Goal: Task Accomplishment & Management: Use online tool/utility

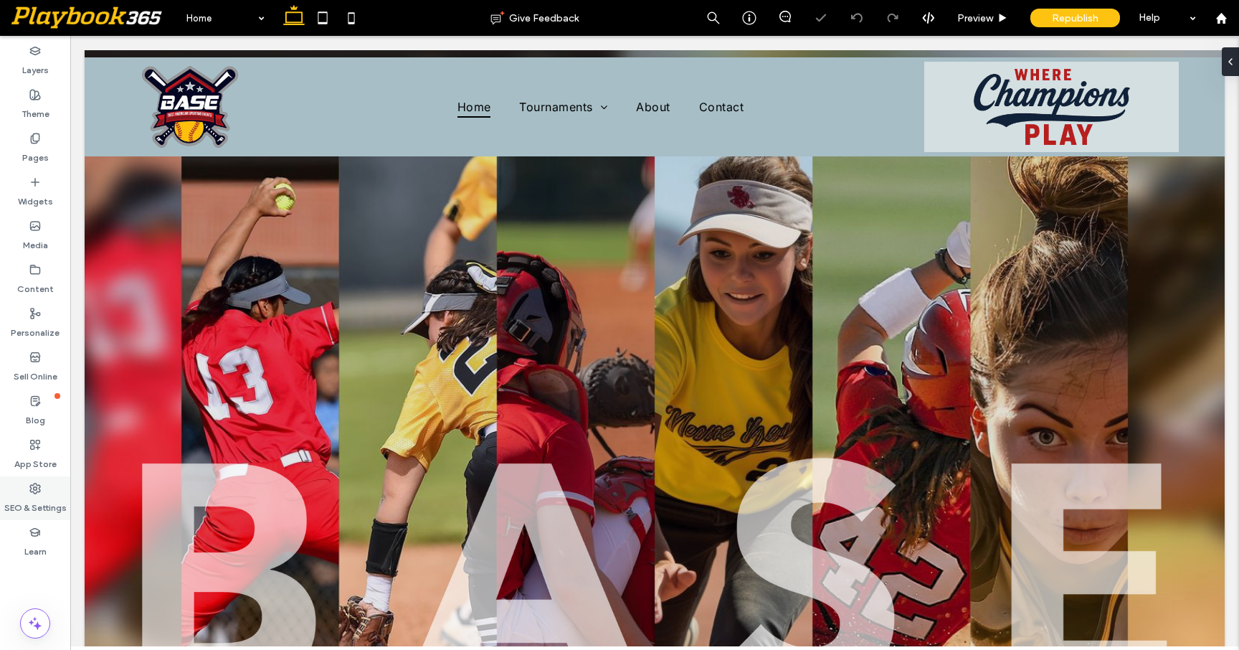
click at [32, 490] on icon at bounding box center [34, 488] width 11 height 11
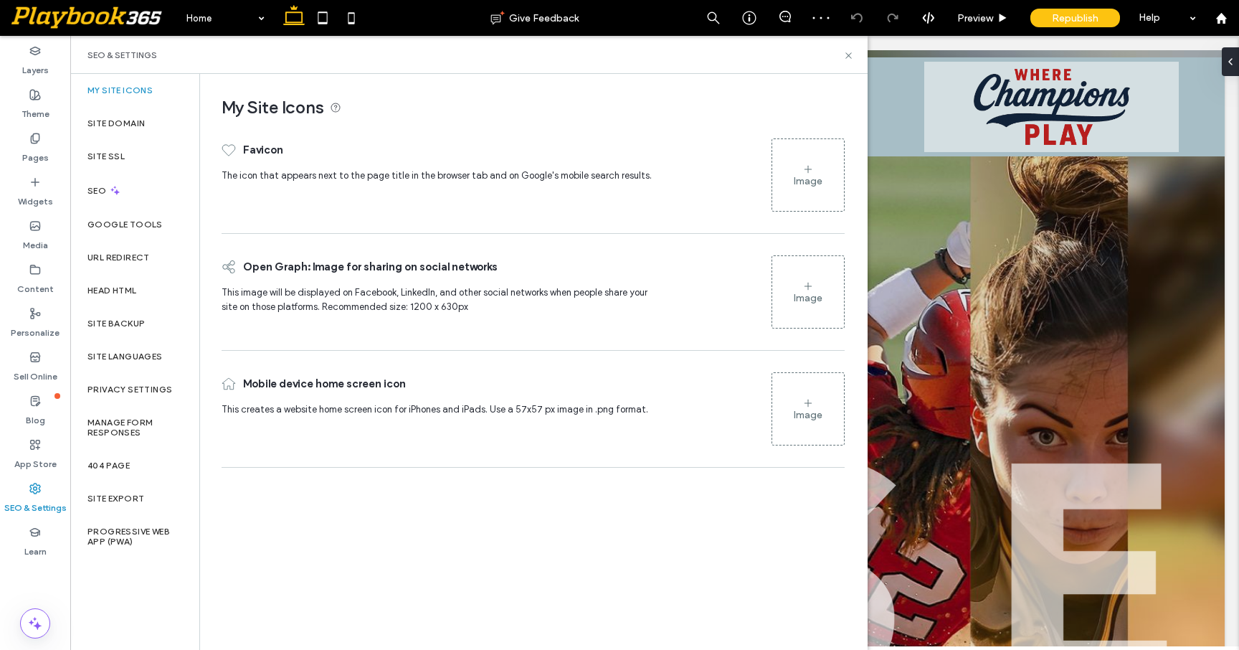
click at [803, 183] on div "Image" at bounding box center [808, 181] width 29 height 12
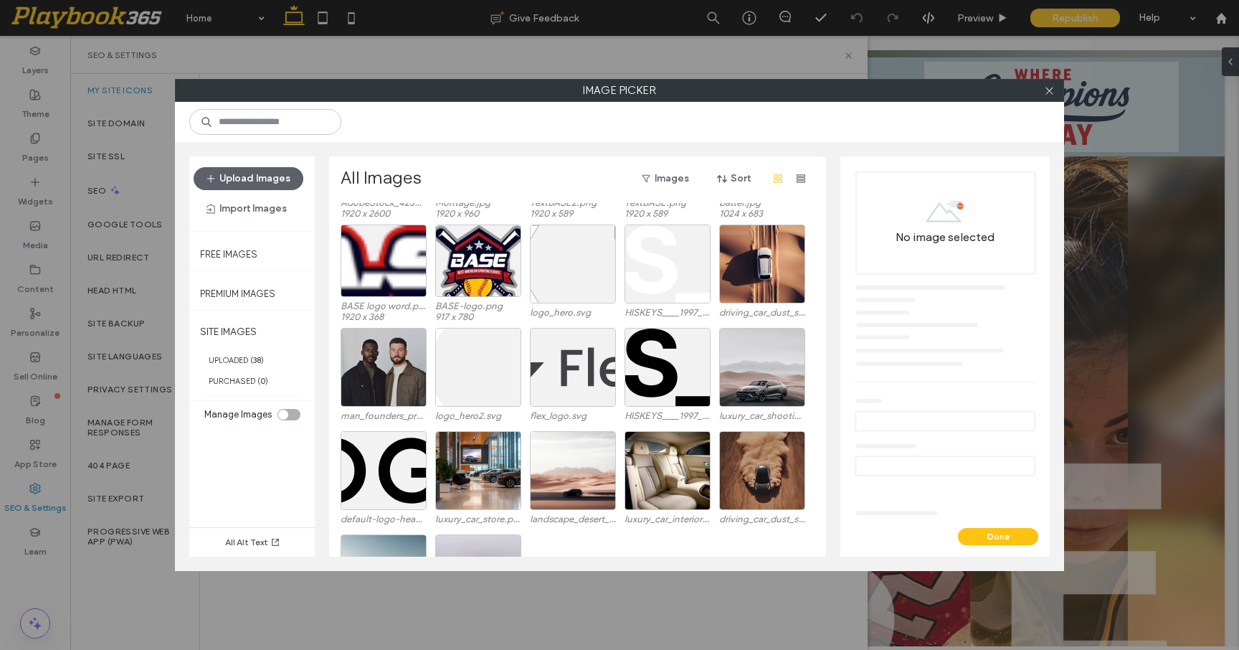
scroll to position [426, 0]
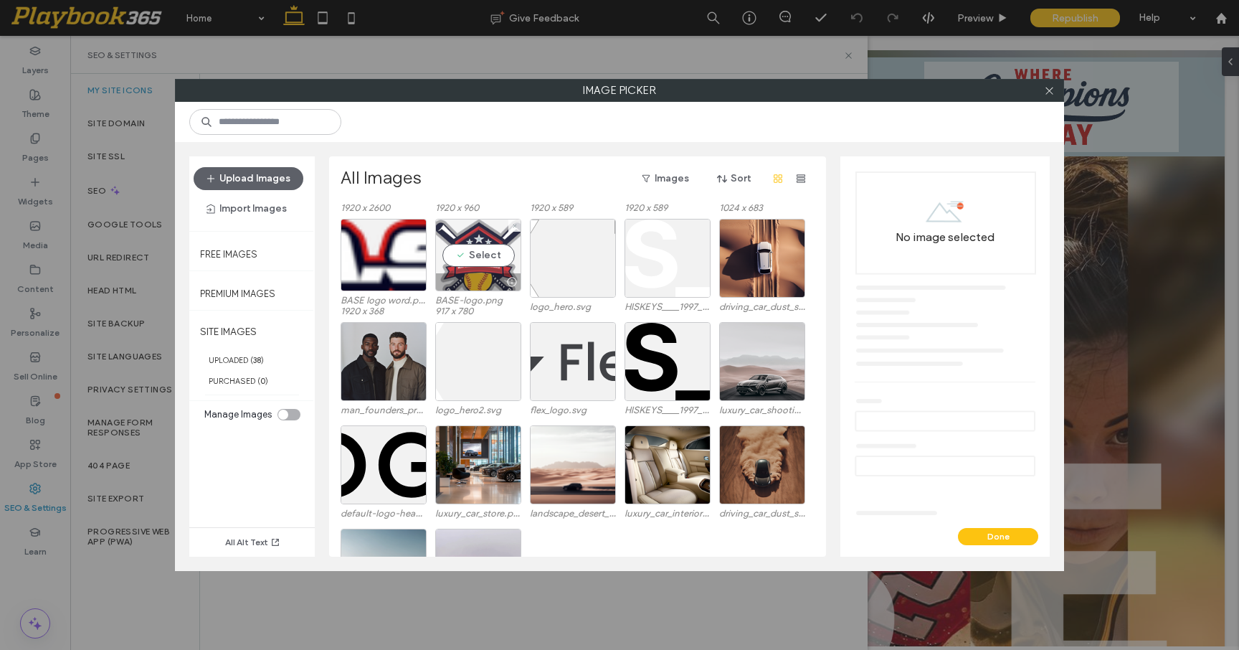
click at [489, 281] on div at bounding box center [478, 281] width 85 height 17
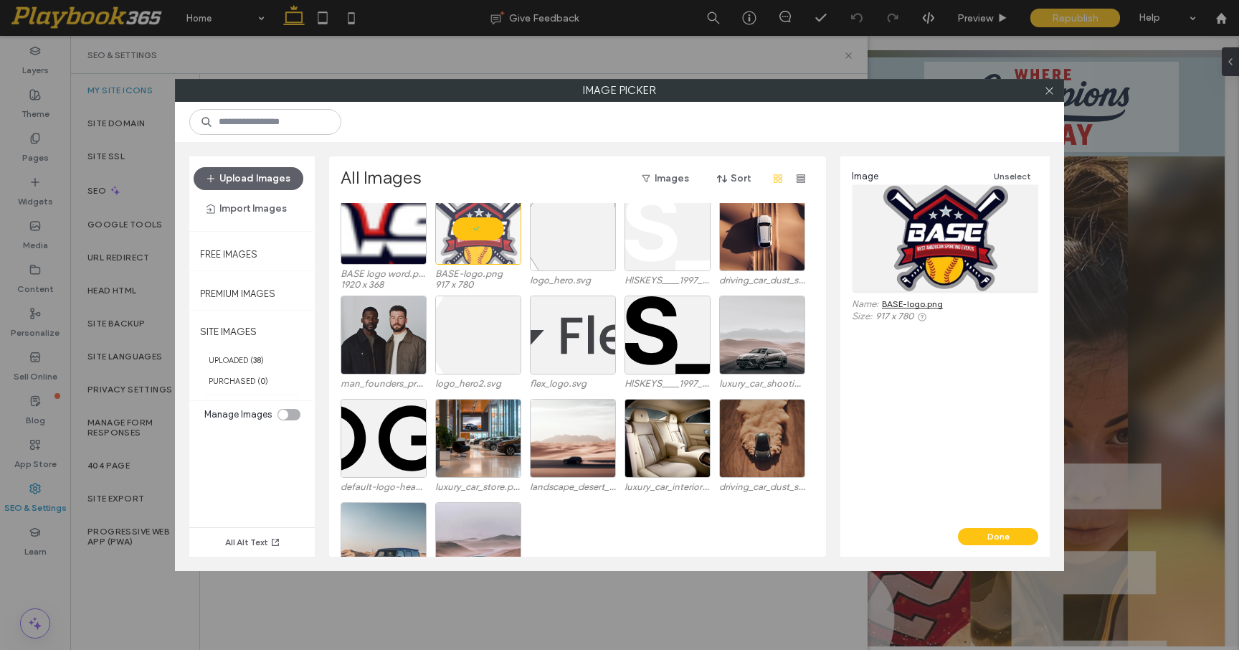
scroll to position [321, 0]
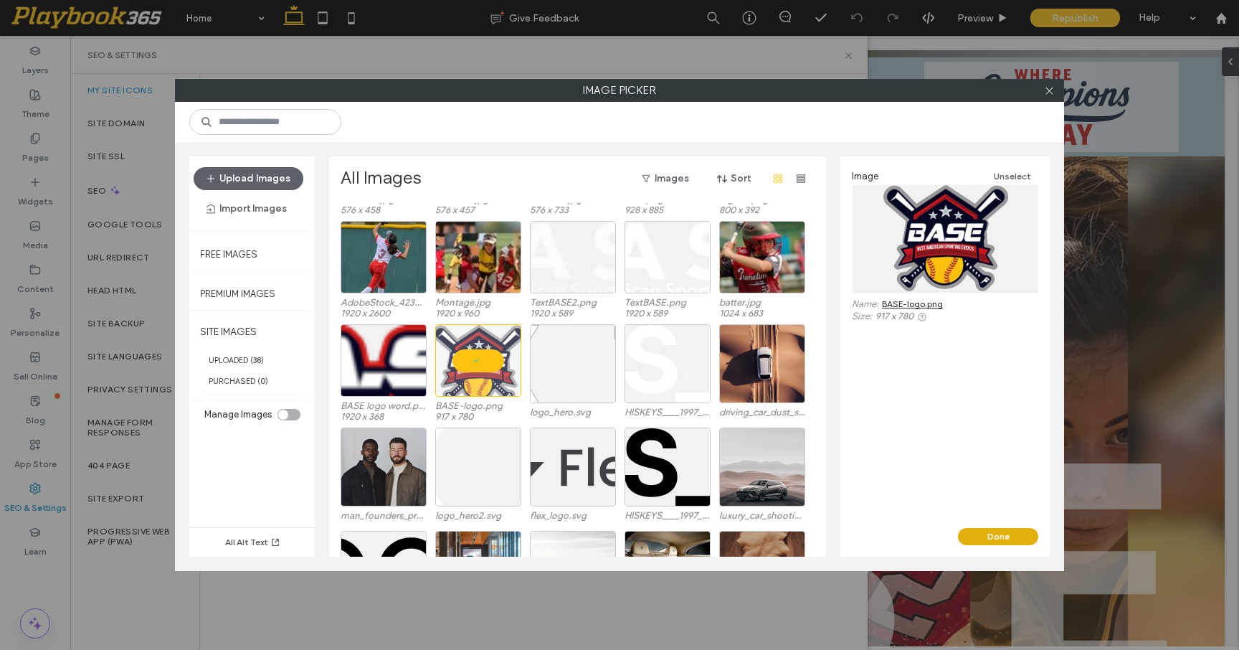
click at [984, 532] on button "Done" at bounding box center [998, 536] width 80 height 17
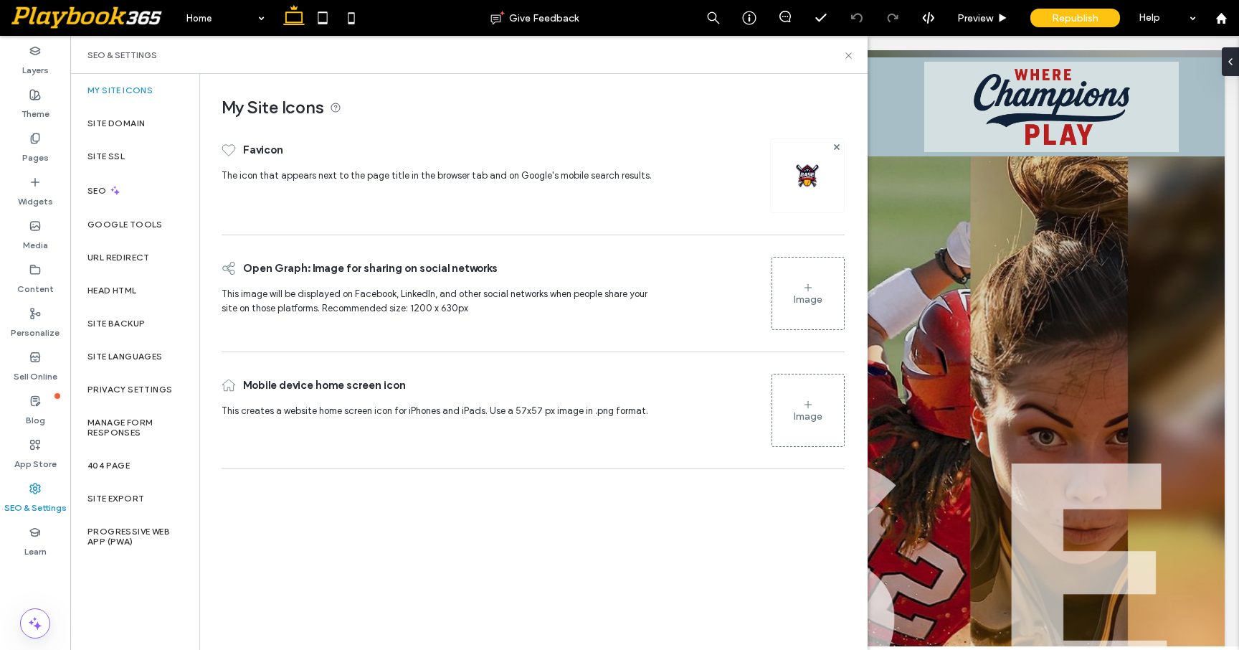
click at [803, 411] on div "Image" at bounding box center [808, 416] width 29 height 12
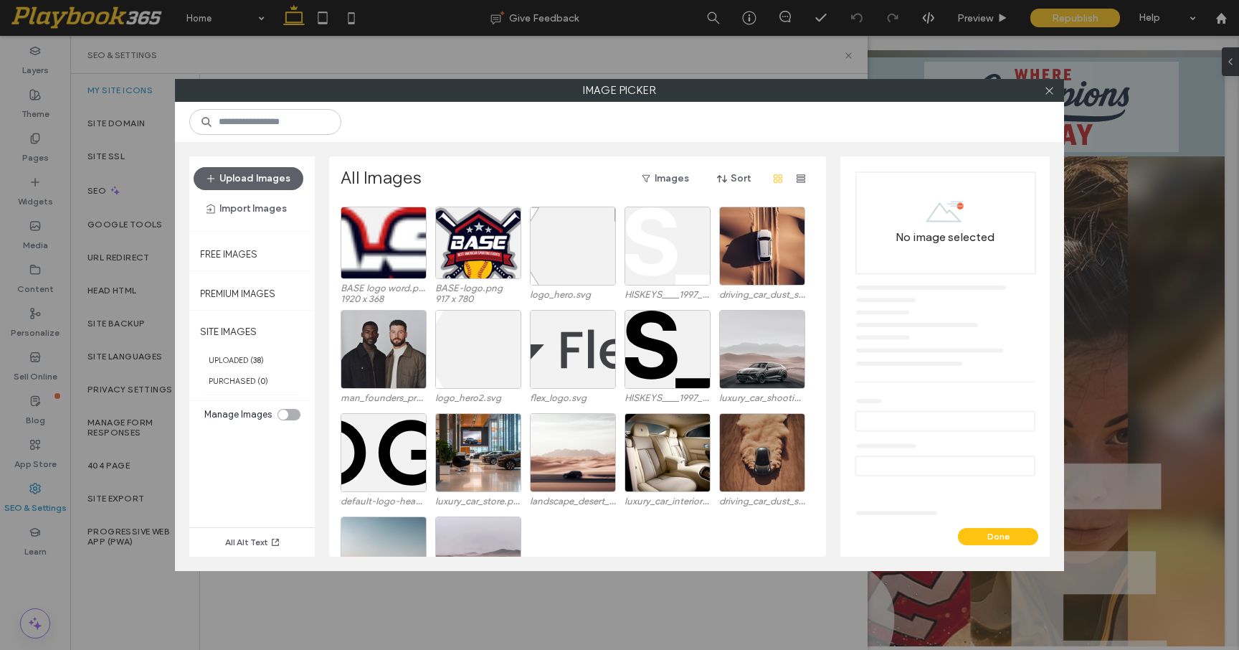
scroll to position [463, 0]
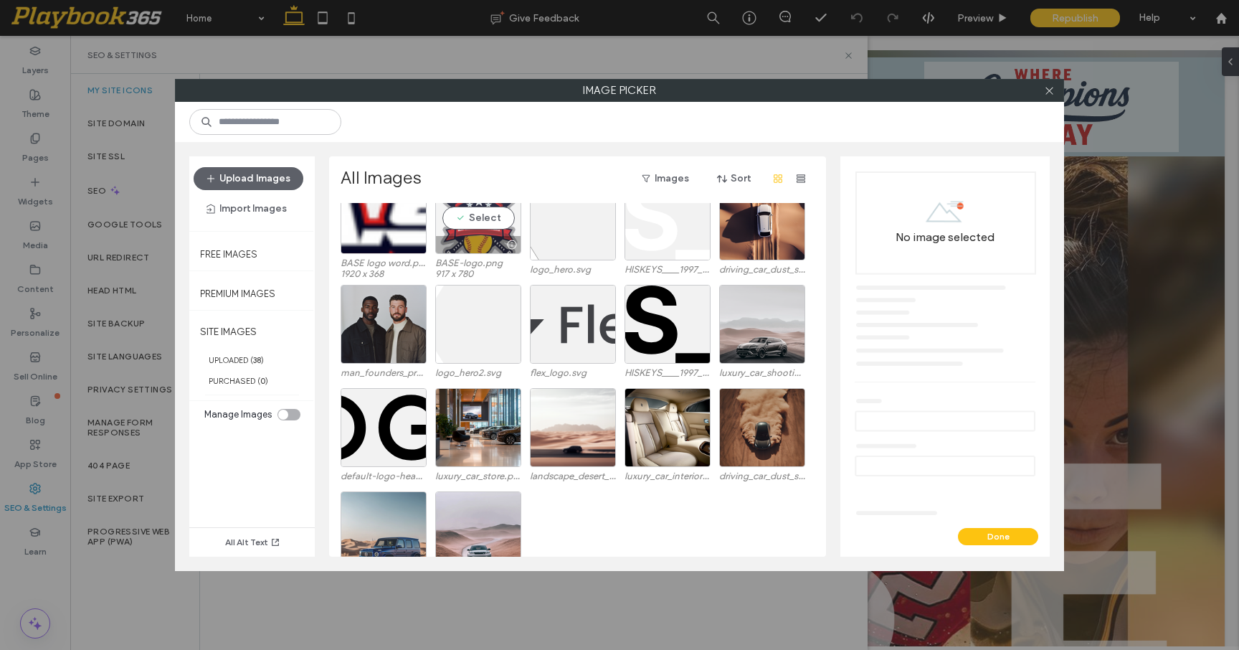
click at [490, 249] on div at bounding box center [478, 244] width 85 height 17
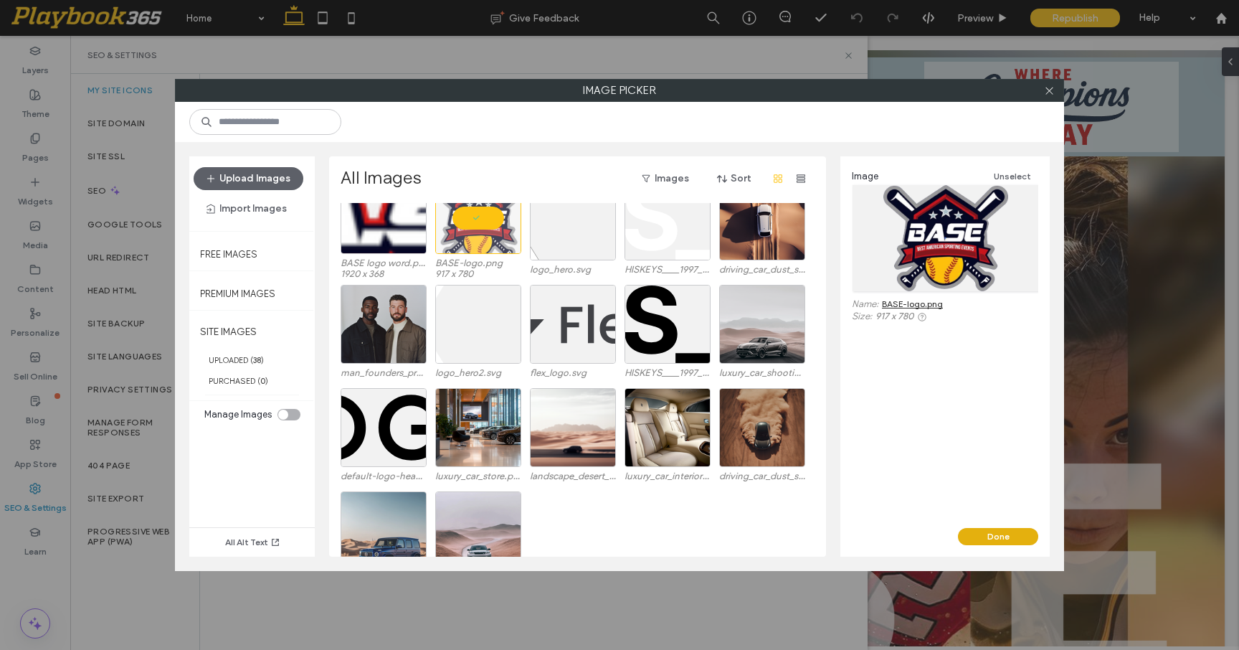
click at [984, 533] on button "Done" at bounding box center [998, 536] width 80 height 17
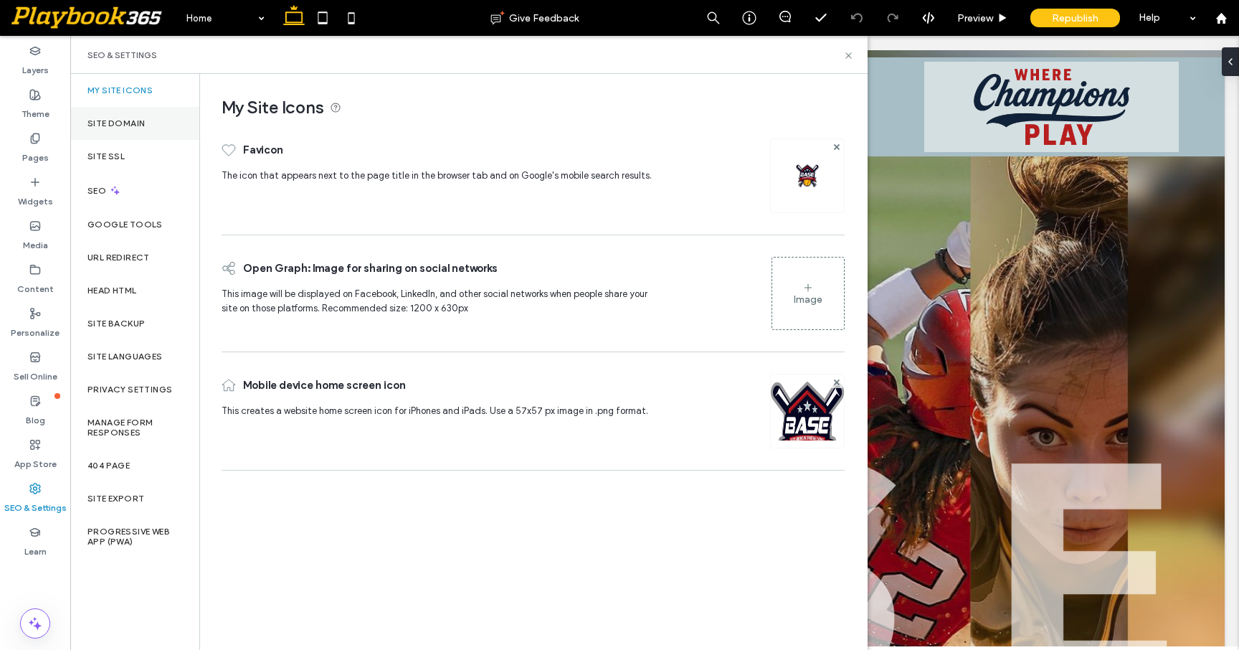
click at [130, 124] on label "Site Domain" at bounding box center [115, 123] width 57 height 10
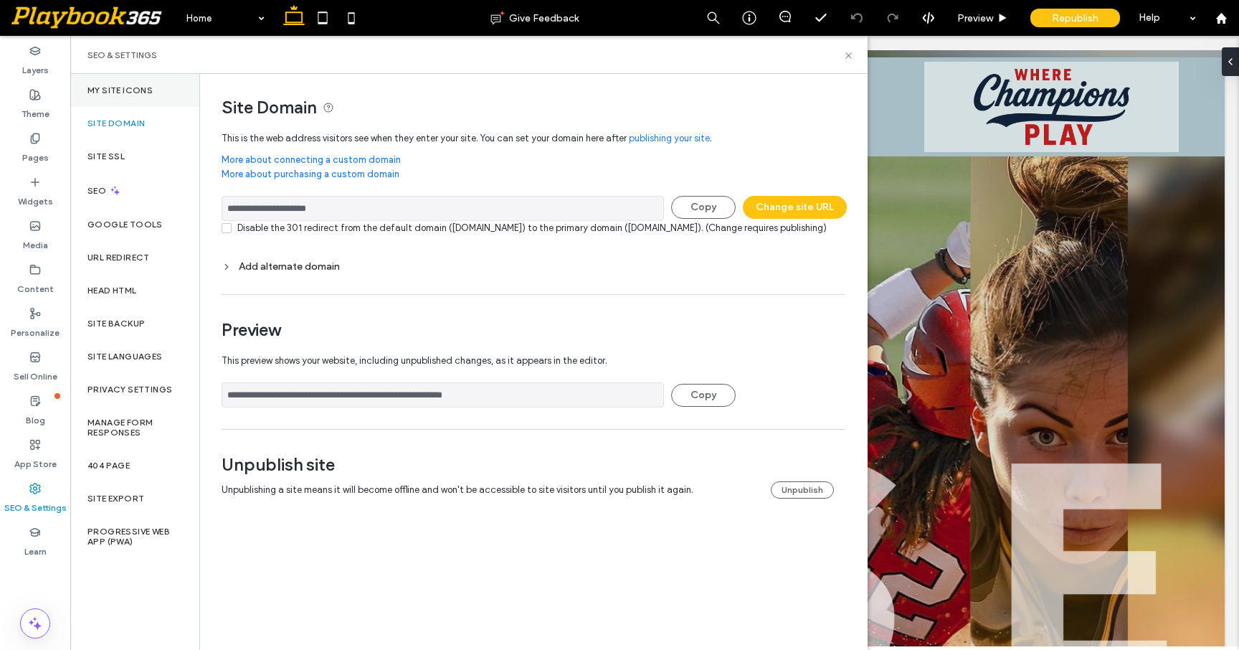
click at [127, 90] on label "My Site Icons" at bounding box center [119, 90] width 65 height 10
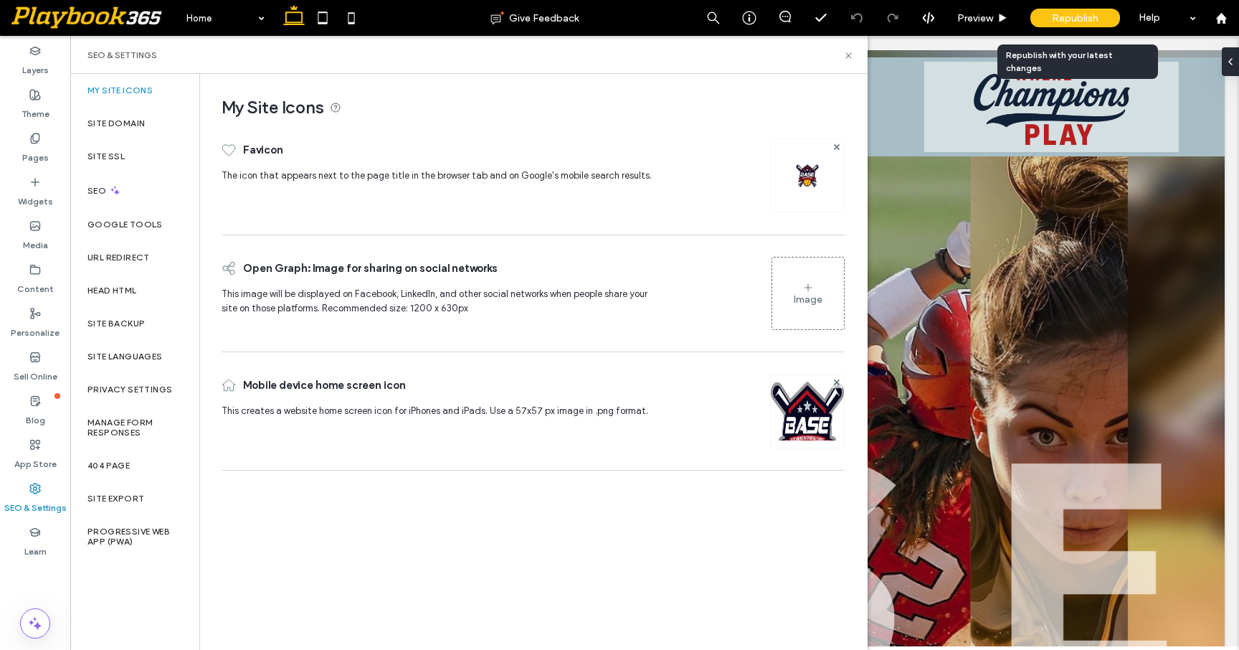
click at [1076, 12] on span "Republish" at bounding box center [1075, 18] width 47 height 12
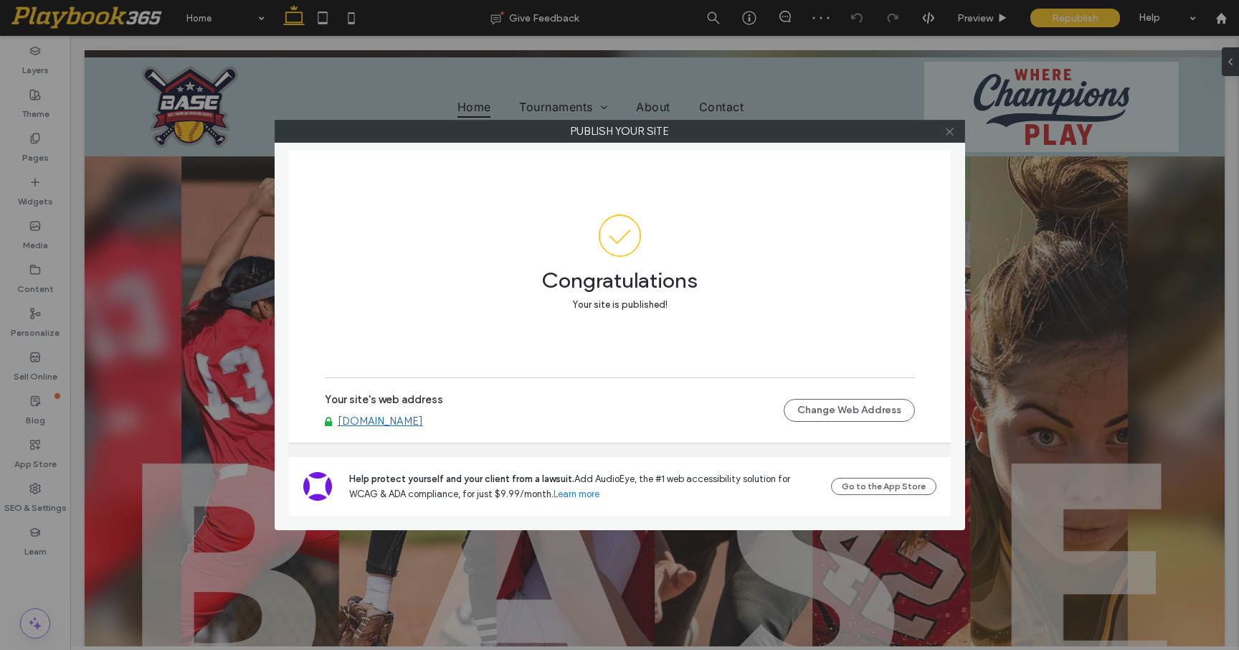
click at [949, 123] on span at bounding box center [949, 131] width 11 height 22
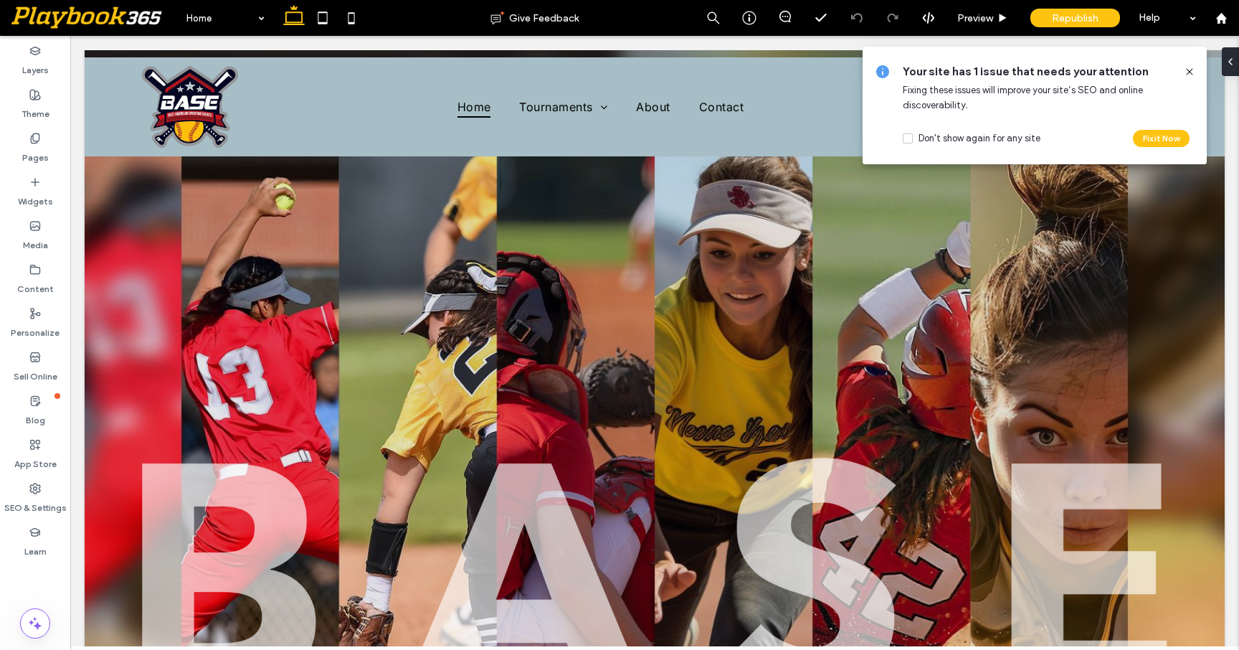
click at [1187, 72] on icon at bounding box center [1189, 71] width 11 height 11
